Goal: Task Accomplishment & Management: Use online tool/utility

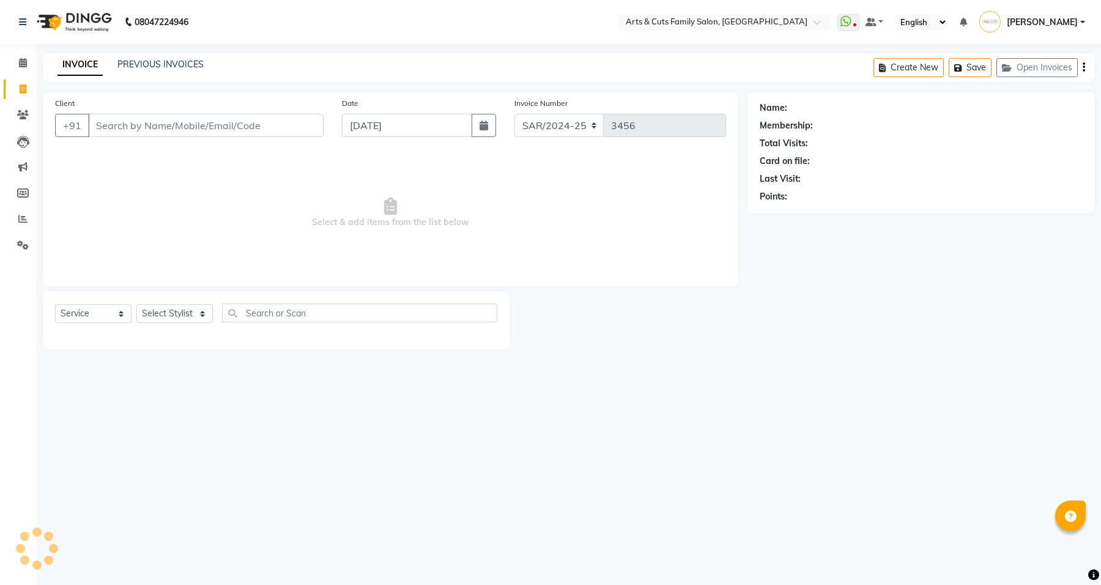
select select "service"
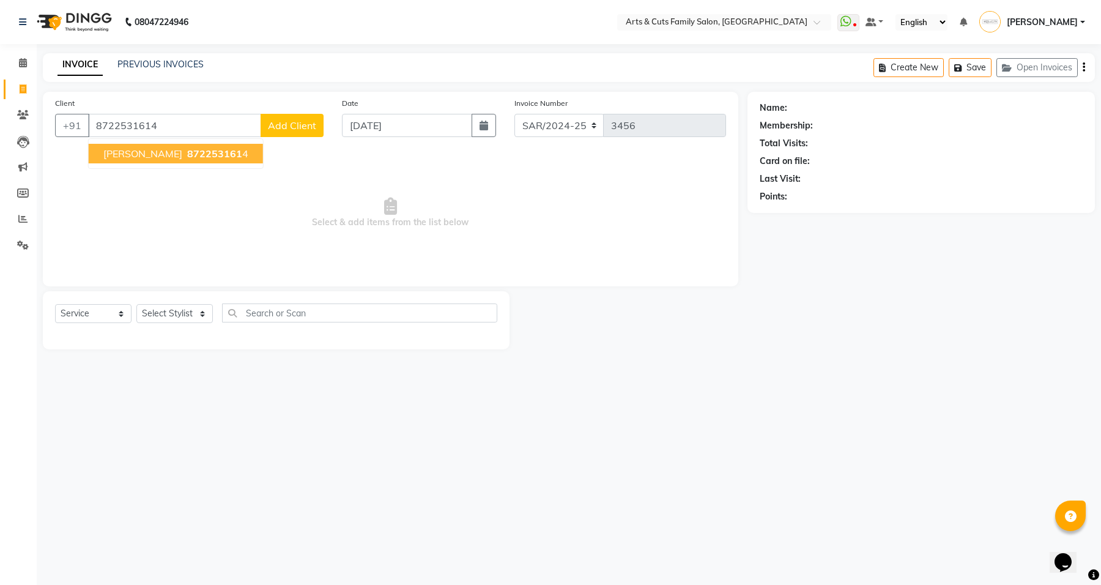
type input "8722531614"
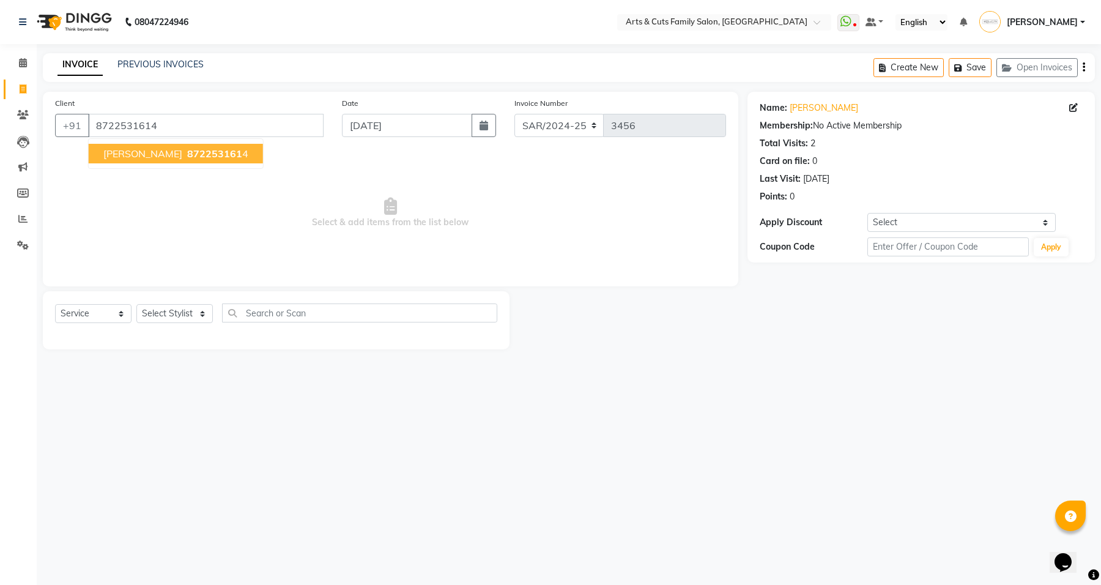
click at [151, 154] on button "[PERSON_NAME] priya 872253161 4" at bounding box center [176, 154] width 174 height 20
click at [182, 307] on select "Select Stylist [PERSON_NAME] [PERSON_NAME] SNOVEE Anji Ashwini [PERSON_NAME] [P…" at bounding box center [174, 313] width 76 height 19
select select "66025"
click at [136, 304] on select "Select Stylist [PERSON_NAME] [PERSON_NAME] SNOVEE Anji Ashwini [PERSON_NAME] [P…" at bounding box center [174, 313] width 76 height 19
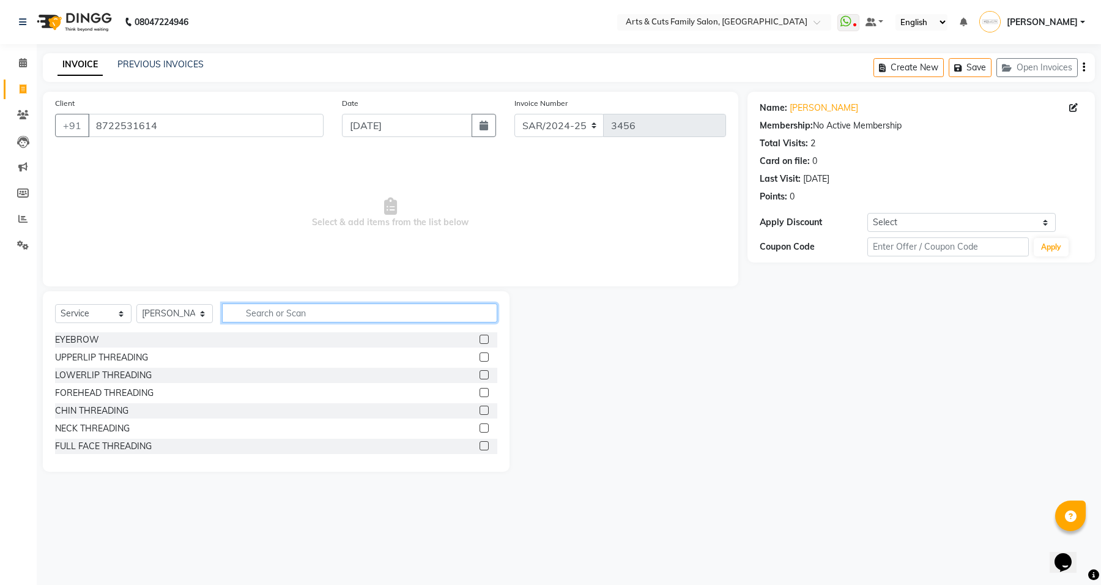
click at [307, 315] on input "text" at bounding box center [359, 312] width 275 height 19
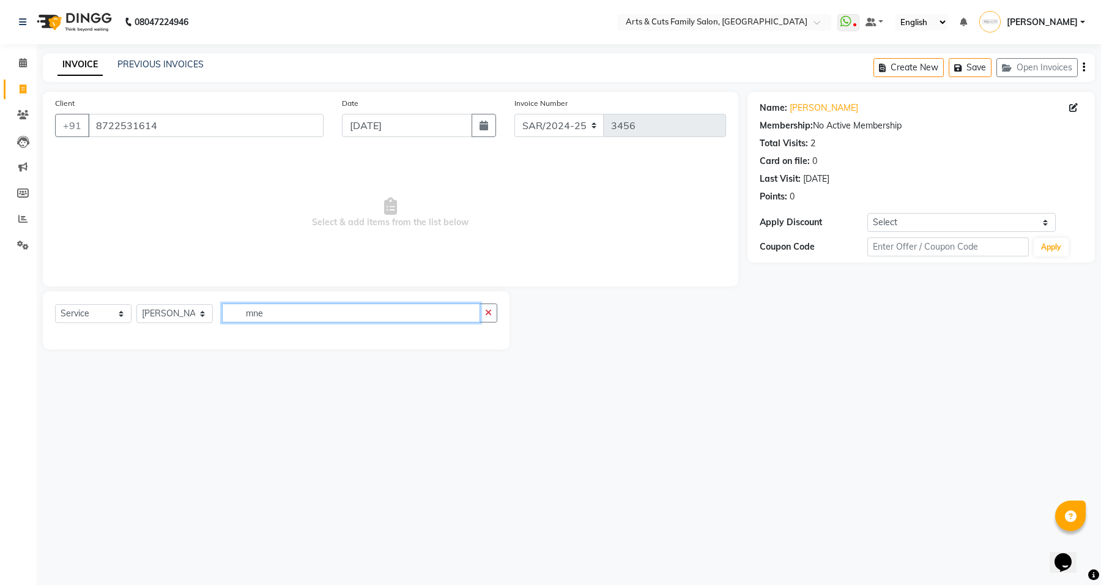
click at [319, 309] on input "mne" at bounding box center [351, 312] width 258 height 19
type input "m"
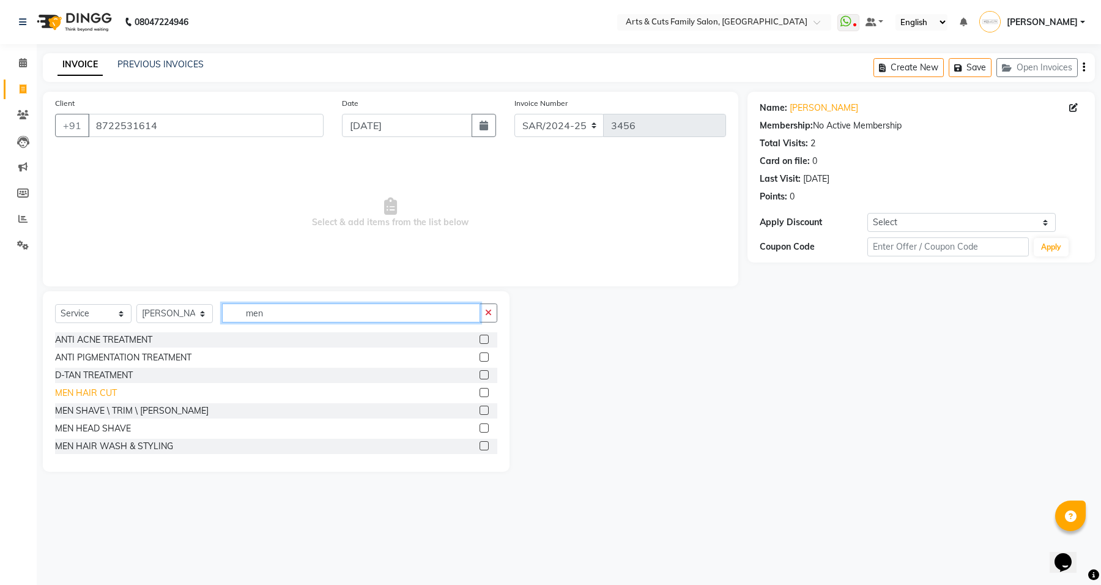
type input "men"
click at [102, 392] on div "MEN HAIR CUT" at bounding box center [86, 393] width 62 height 13
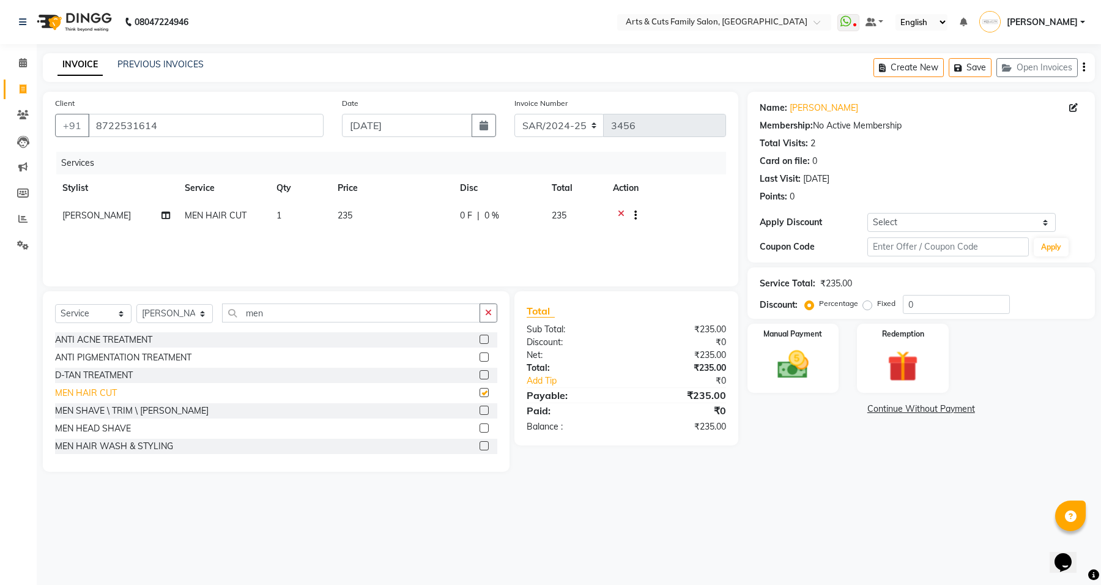
checkbox input "false"
click at [163, 406] on div "MEN SHAVE \ TRIM \ [PERSON_NAME]" at bounding box center [132, 410] width 154 height 13
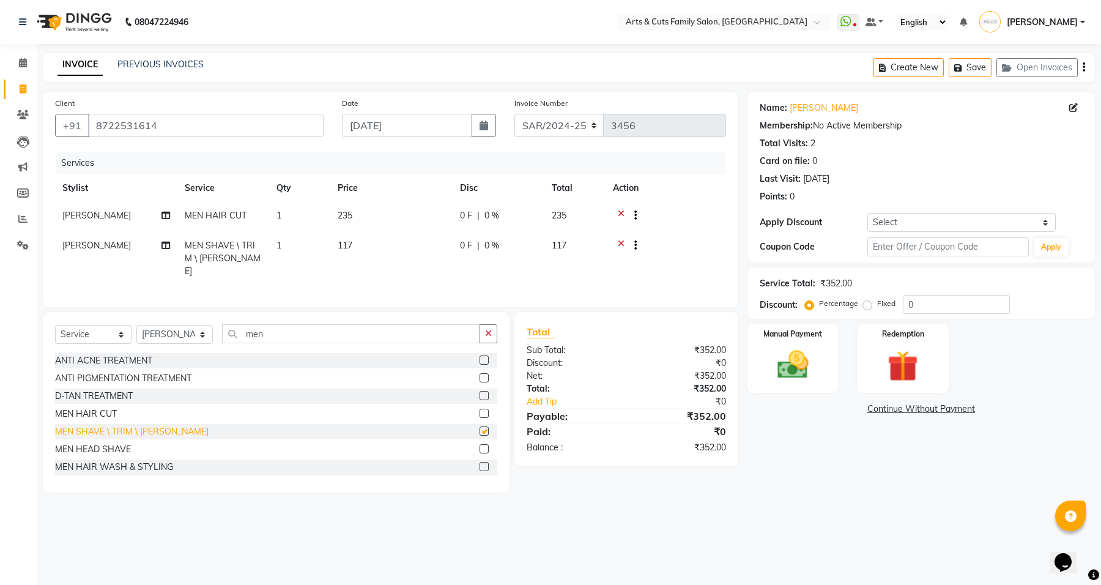
checkbox input "false"
click at [773, 361] on img at bounding box center [793, 364] width 52 height 37
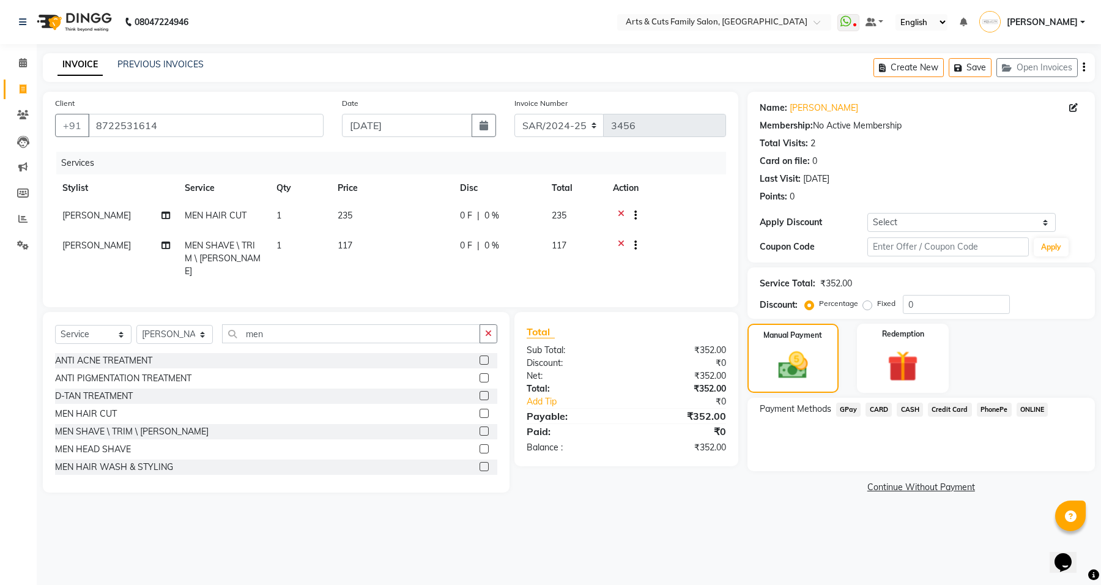
click at [849, 410] on span "GPay" at bounding box center [848, 410] width 25 height 14
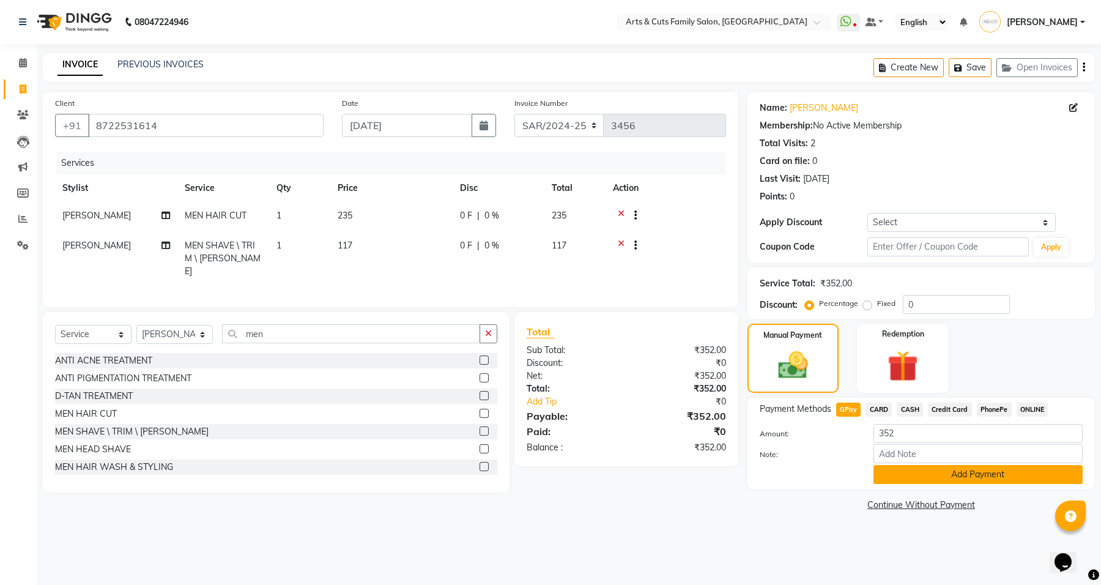
click at [936, 468] on button "Add Payment" at bounding box center [978, 474] width 209 height 19
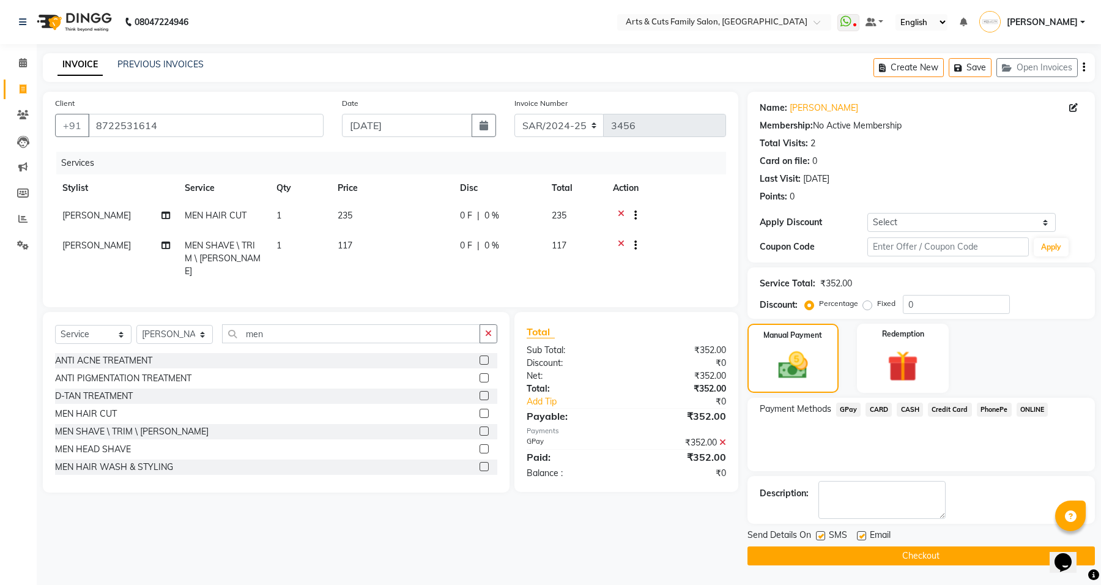
click at [862, 535] on label at bounding box center [861, 535] width 9 height 9
click at [862, 535] on input "checkbox" at bounding box center [861, 536] width 8 height 8
checkbox input "false"
click at [931, 557] on button "Checkout" at bounding box center [922, 555] width 348 height 19
